Goal: Check status: Check status

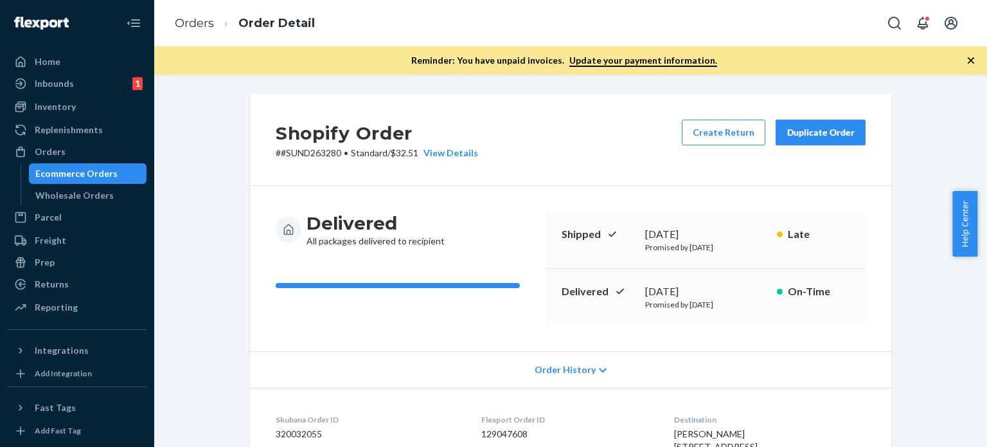
click at [191, 8] on ol "Orders Order Detail" at bounding box center [245, 23] width 161 height 38
click at [199, 21] on link "Orders" at bounding box center [194, 23] width 39 height 14
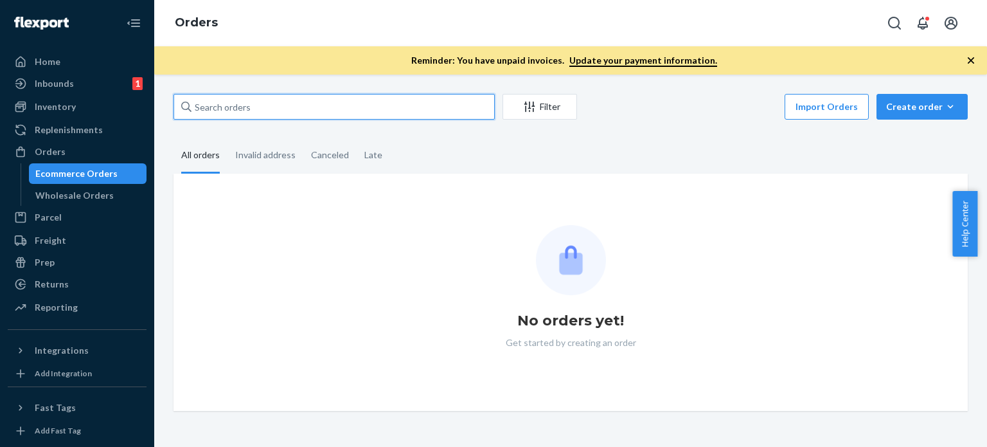
click at [262, 114] on input "text" at bounding box center [334, 107] width 321 height 26
paste input "#SUND279347"
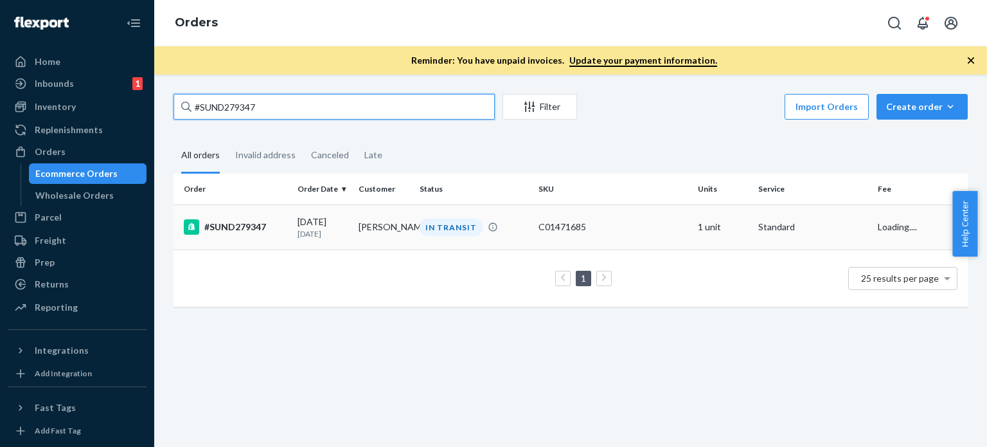
type input "#SUND279347"
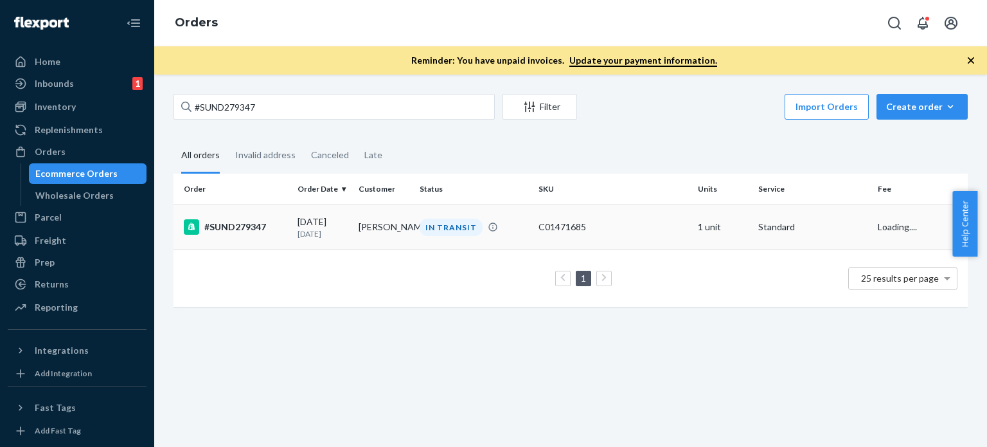
click at [306, 226] on div "[DATE] [DATE]" at bounding box center [323, 227] width 51 height 24
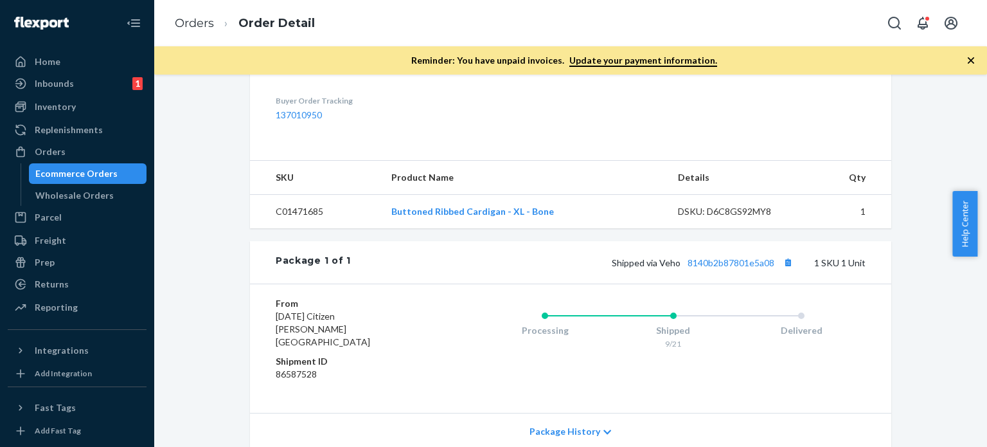
scroll to position [386, 0]
click at [742, 269] on div "Shipped via Veho 8140b2b87801e5a08 1 SKU 1 Unit" at bounding box center [608, 260] width 515 height 17
